Goal: Find specific page/section: Find specific page/section

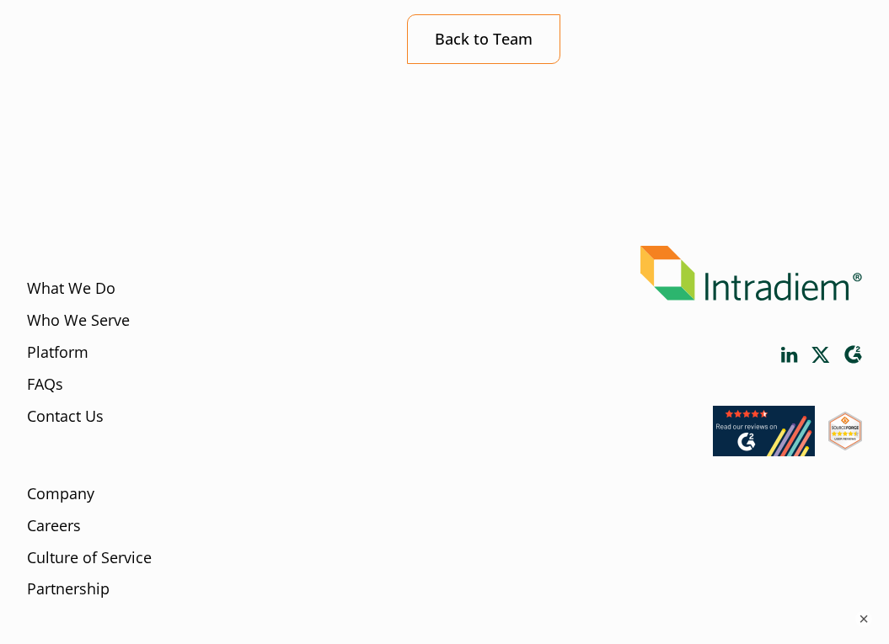
scroll to position [421, 0]
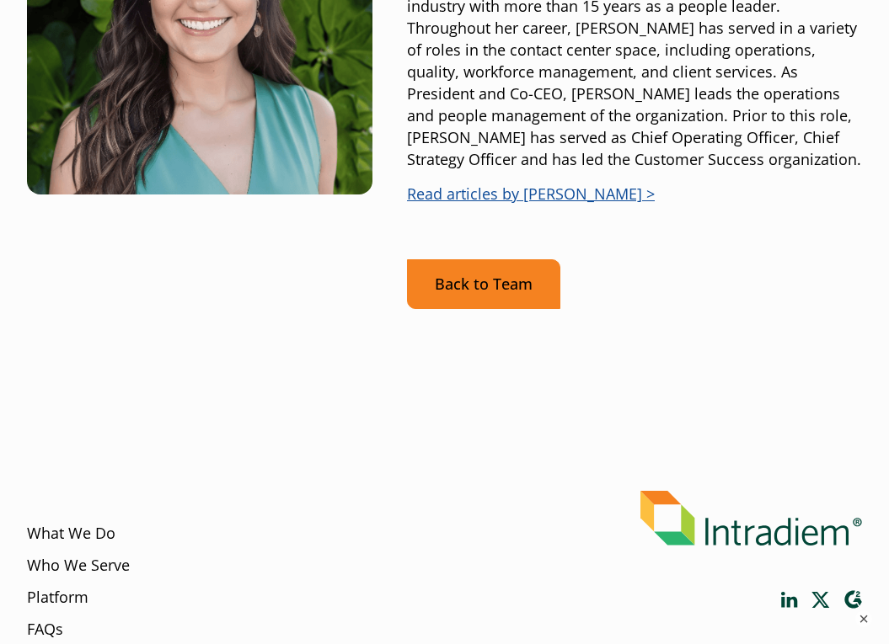
click at [513, 277] on link "Back to Team" at bounding box center [483, 284] width 153 height 50
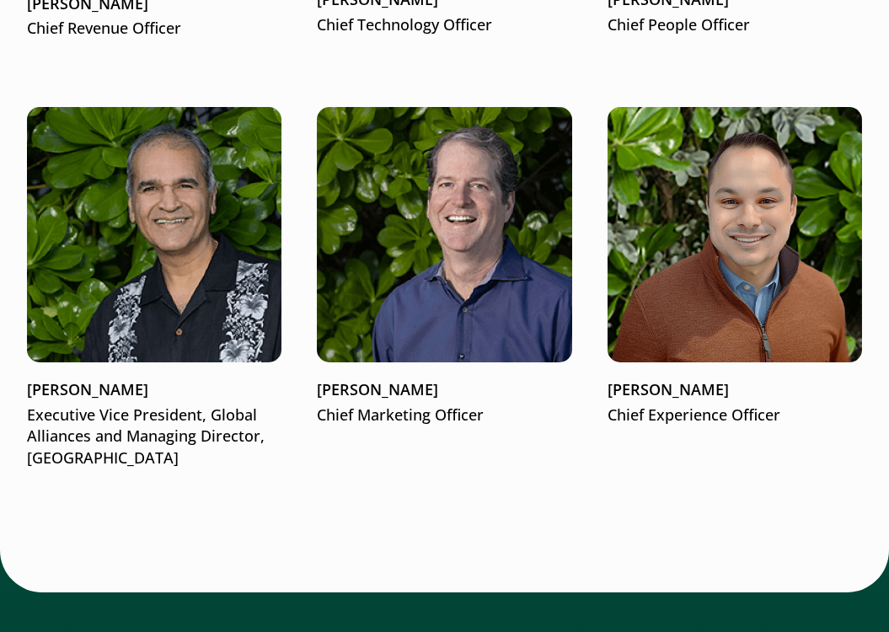
scroll to position [3240, 0]
